Goal: Entertainment & Leisure: Consume media (video, audio)

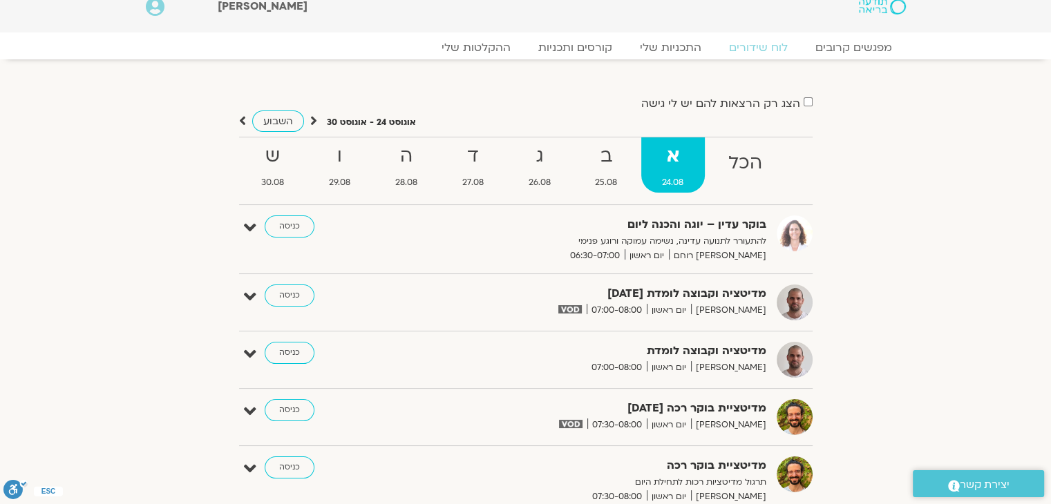
scroll to position [17, 0]
click at [604, 166] on strong "ב" at bounding box center [606, 156] width 64 height 31
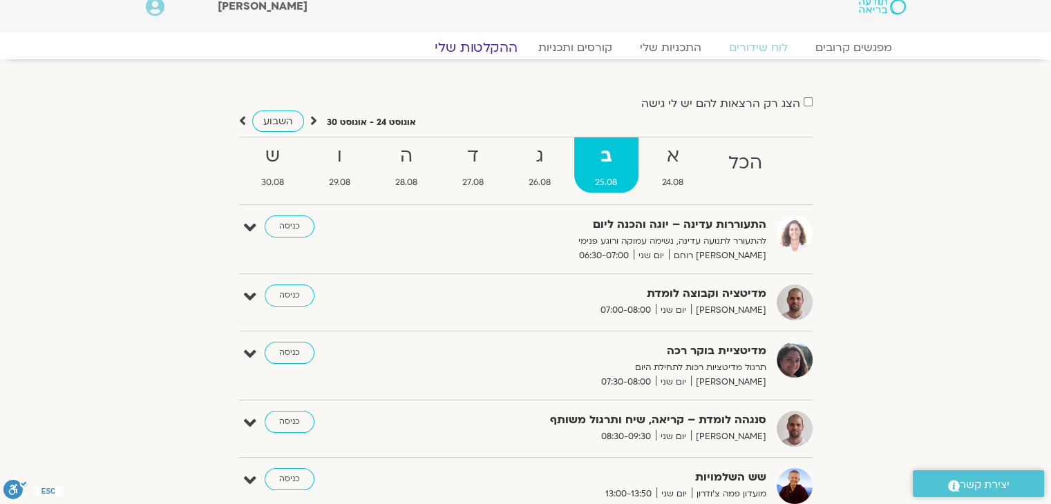
click at [495, 48] on link "ההקלטות שלי" at bounding box center [476, 47] width 116 height 17
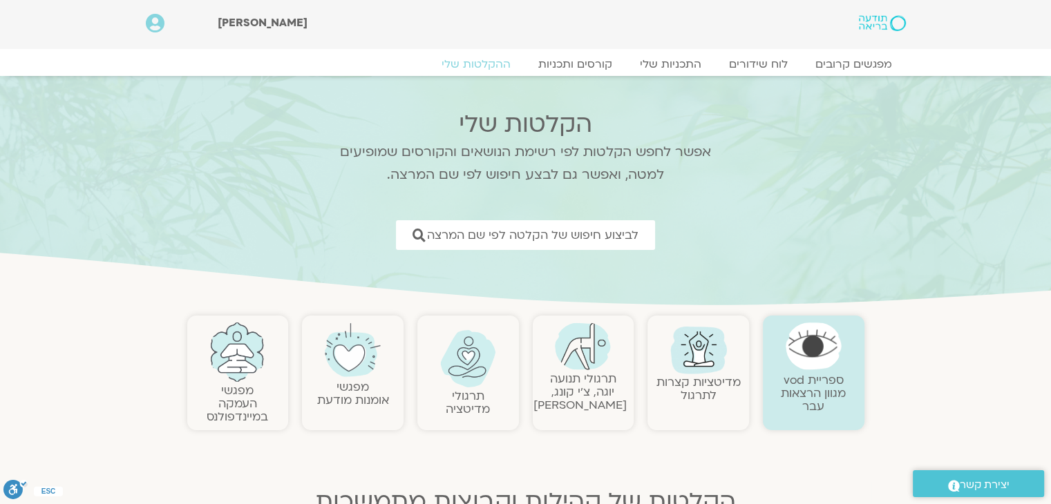
click at [597, 393] on link "תרגולי תנועה יוגה, צ׳י קונג, פלדנקרייז" at bounding box center [579, 392] width 93 height 42
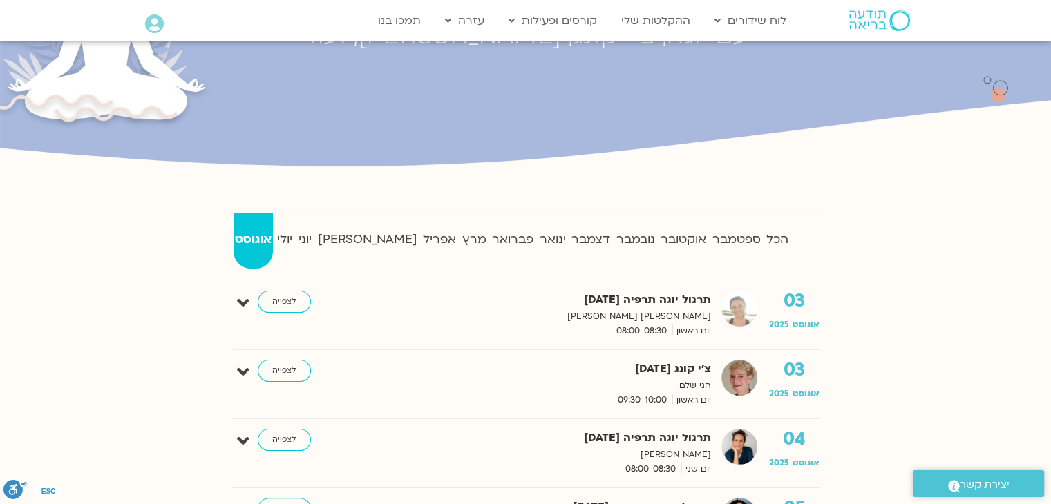
scroll to position [207, 0]
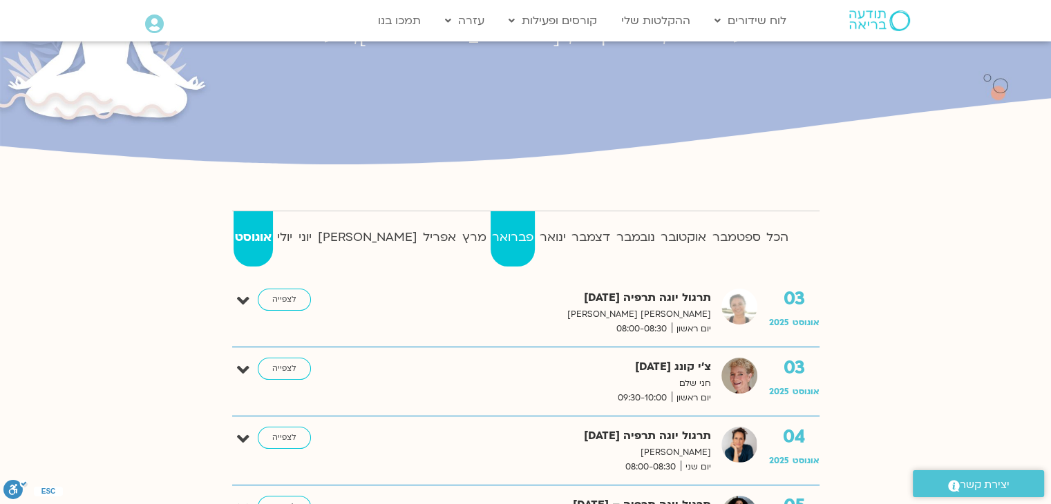
click at [490, 224] on link "פברואר" at bounding box center [512, 238] width 45 height 55
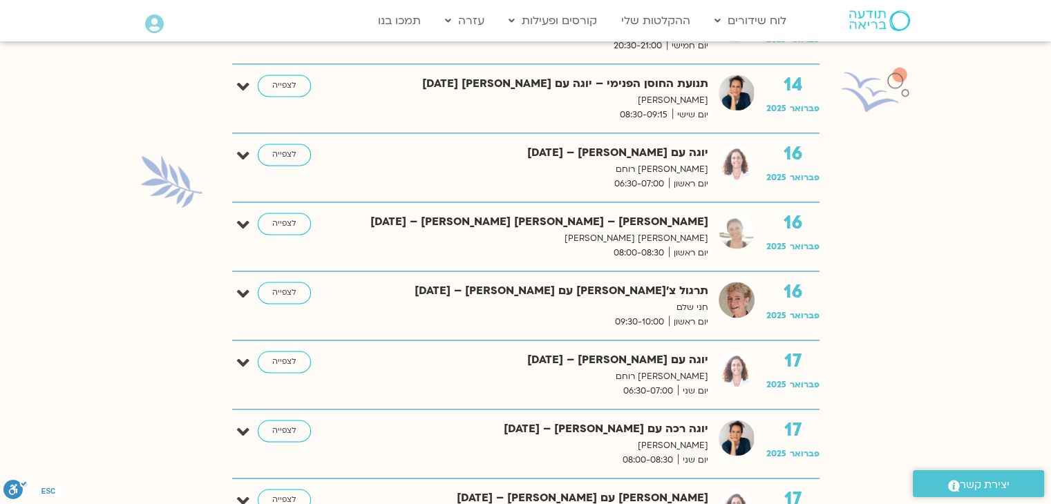
scroll to position [2003, 0]
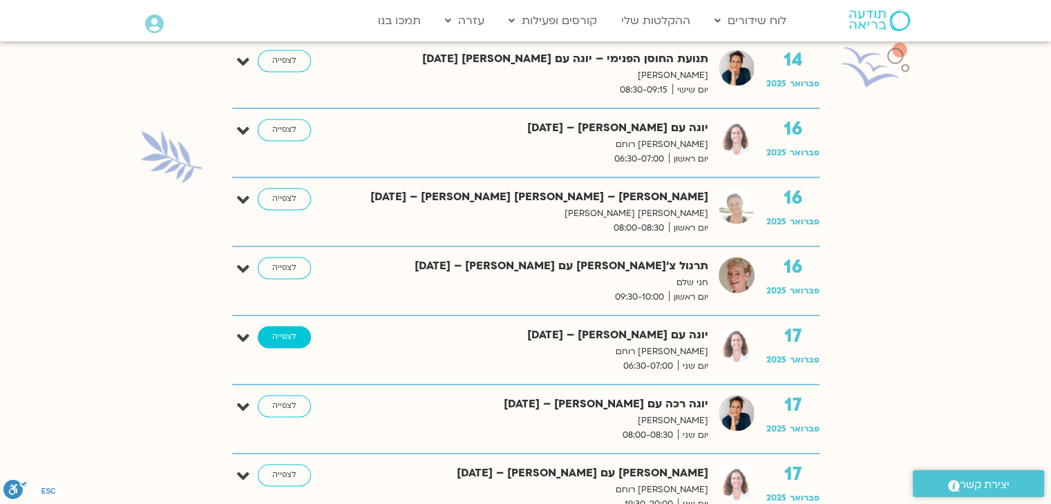
click at [263, 332] on link "לצפייה" at bounding box center [284, 337] width 53 height 22
